Goal: Information Seeking & Learning: Learn about a topic

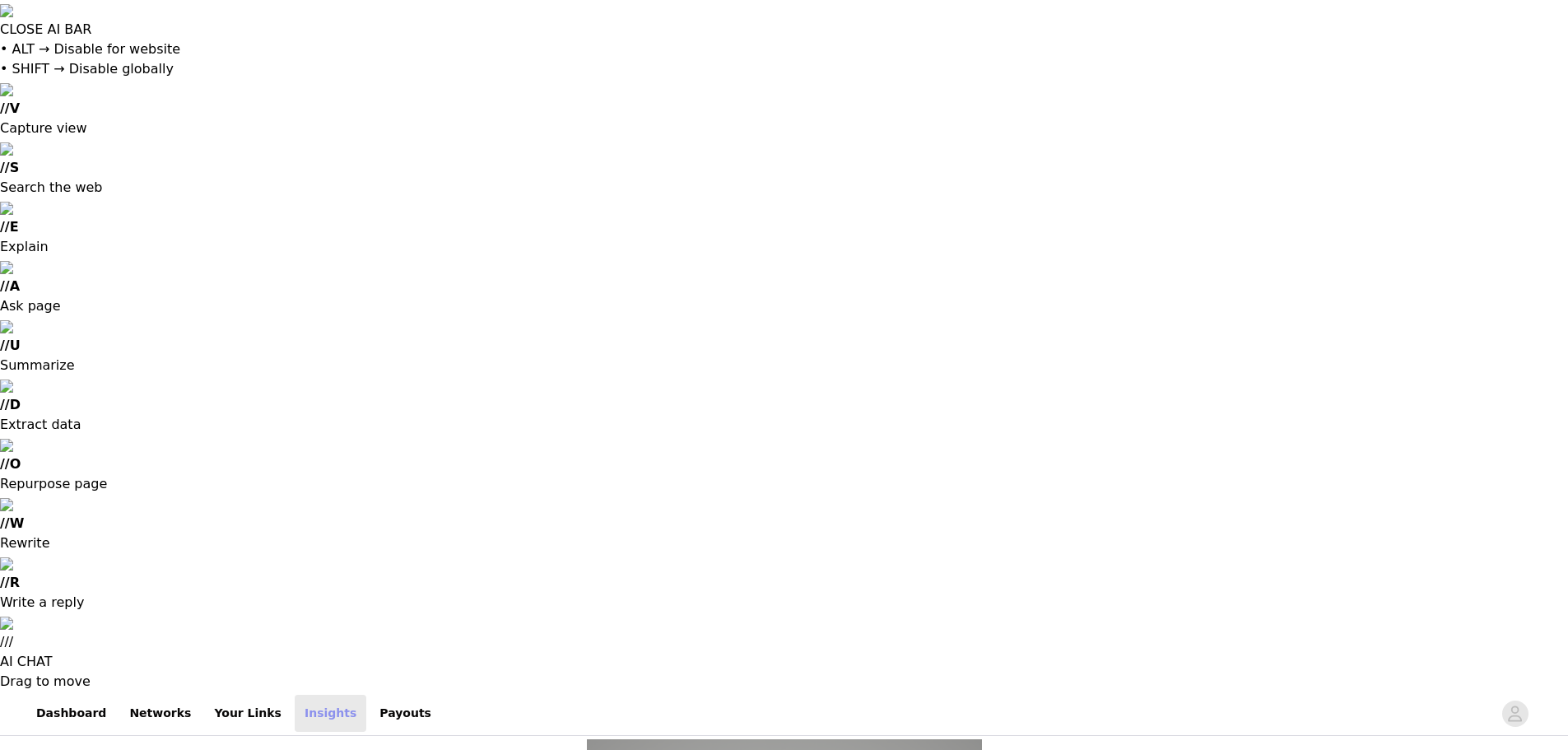
click at [295, 695] on link "Insights" at bounding box center [330, 714] width 71 height 37
